Goal: Navigation & Orientation: Find specific page/section

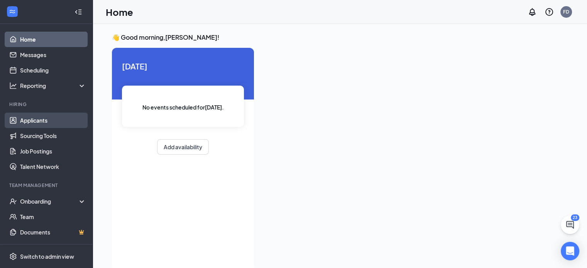
click at [38, 121] on link "Applicants" at bounding box center [53, 120] width 66 height 15
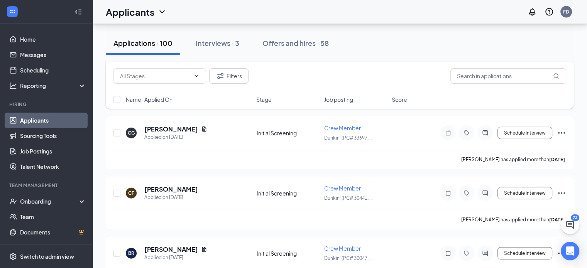
scroll to position [4616, 0]
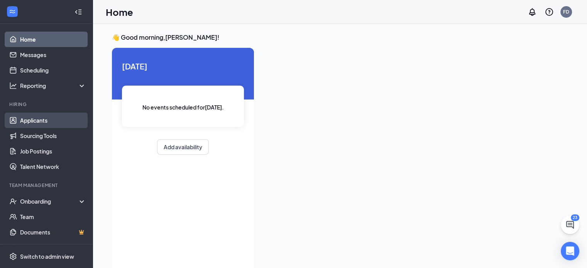
click at [37, 119] on link "Applicants" at bounding box center [53, 120] width 66 height 15
